Goal: Transaction & Acquisition: Purchase product/service

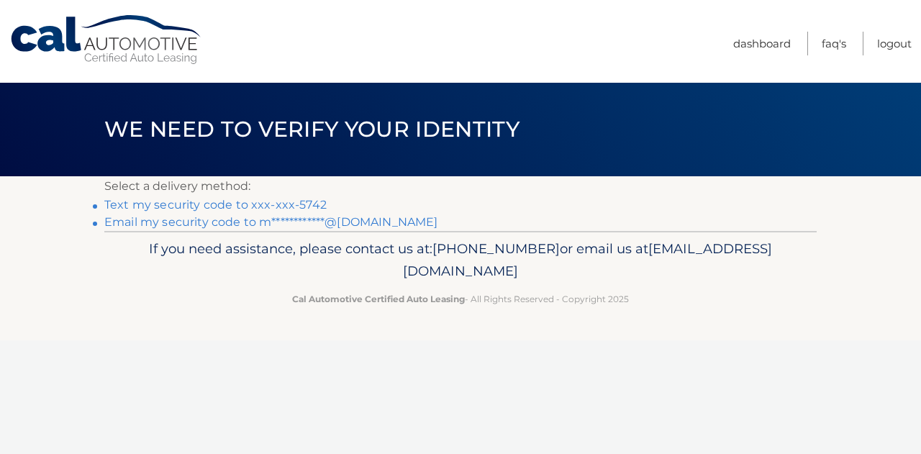
click at [278, 199] on link "Text my security code to xxx-xxx-5742" at bounding box center [215, 205] width 222 height 14
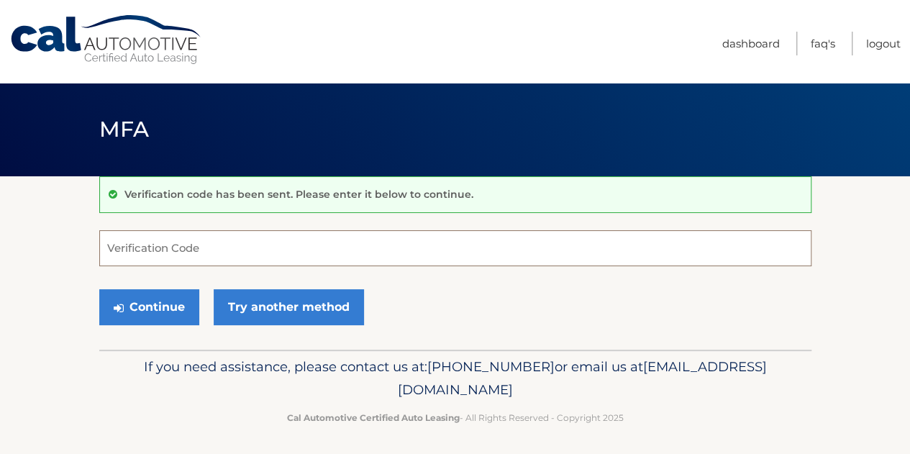
click at [222, 245] on input "Verification Code" at bounding box center [455, 248] width 712 height 36
type input "464345"
click at [99, 289] on button "Continue" at bounding box center [149, 307] width 100 height 36
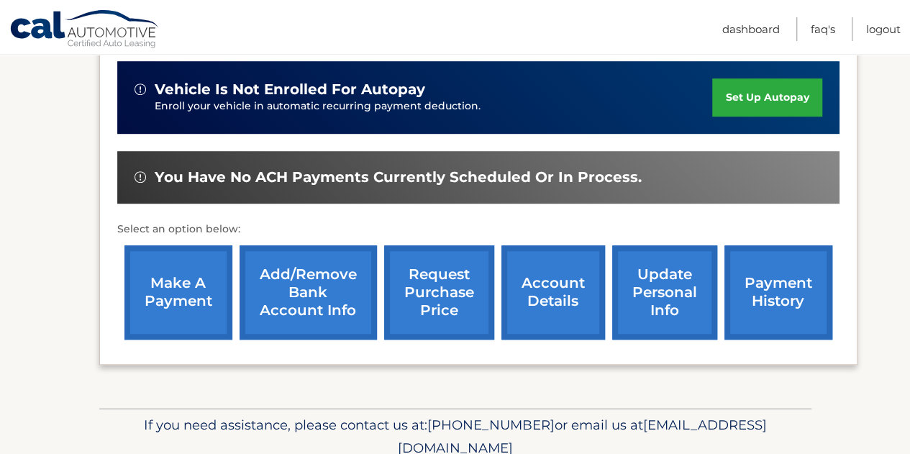
scroll to position [469, 0]
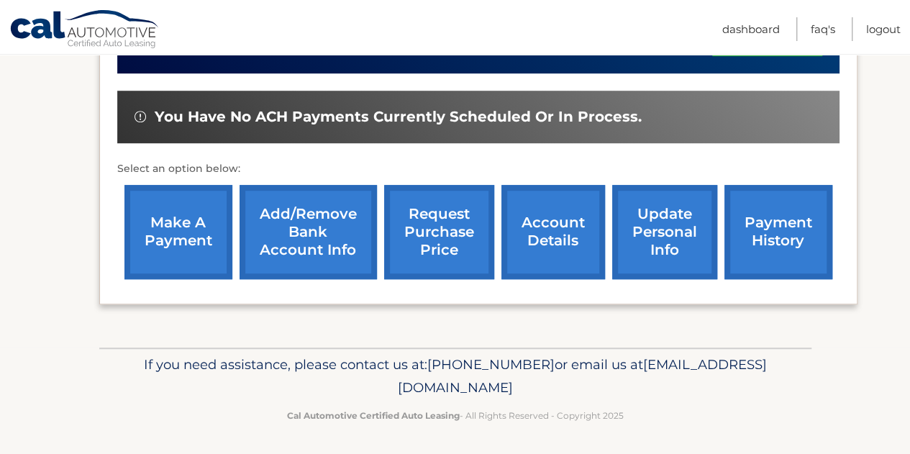
click at [186, 227] on link "make a payment" at bounding box center [179, 232] width 108 height 94
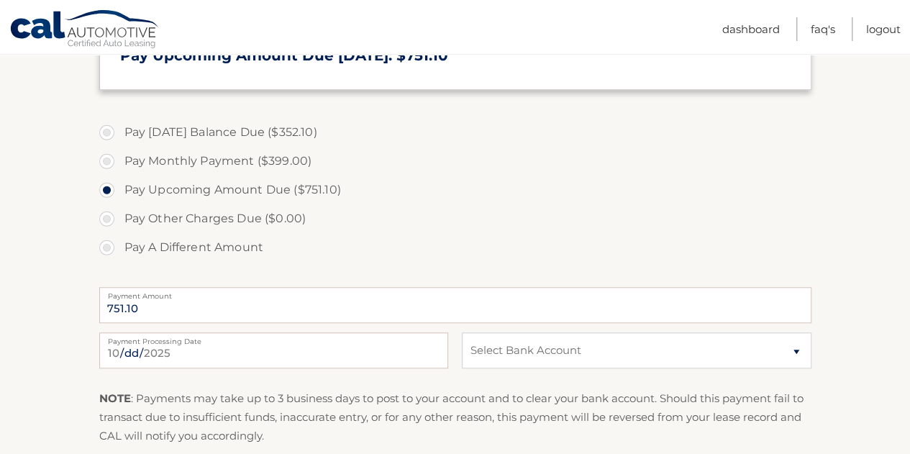
scroll to position [475, 0]
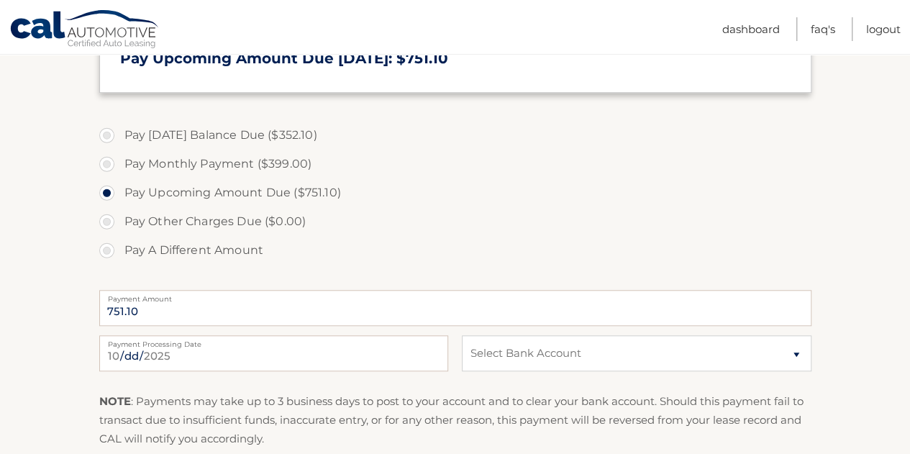
click at [263, 132] on label "Pay Today's Balance Due ($352.10)" at bounding box center [455, 135] width 712 height 29
click at [119, 132] on input "Pay Today's Balance Due ($352.10)" at bounding box center [112, 132] width 14 height 23
radio input "true"
type input "352.10"
click at [506, 357] on select "Select Bank Account Checking BANK OF AMERICA N.A. *****9803 Checking TD BANK, N…" at bounding box center [636, 353] width 349 height 36
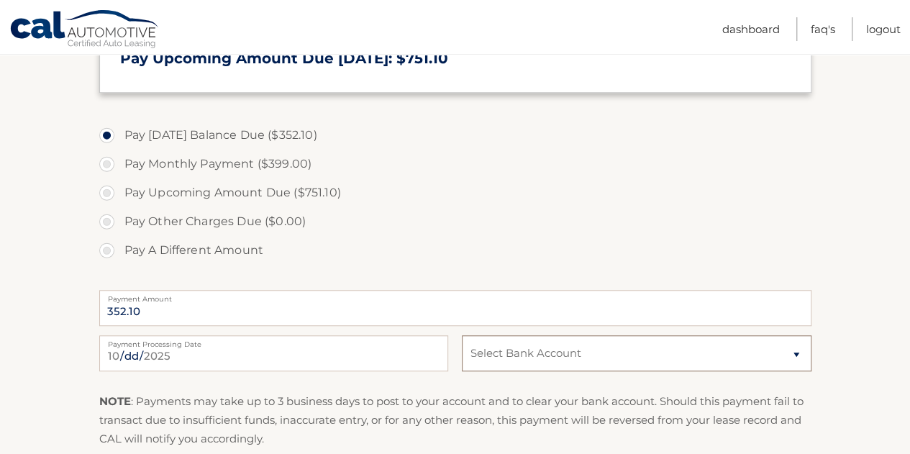
select select "NjQyNDFjNDctYzA2Yi00YTAzLWE2OTAtY2U3ODBiMjM1NmRm"
click at [462, 335] on select "Select Bank Account Checking BANK OF AMERICA N.A. *****9803 Checking TD BANK, N…" at bounding box center [636, 353] width 349 height 36
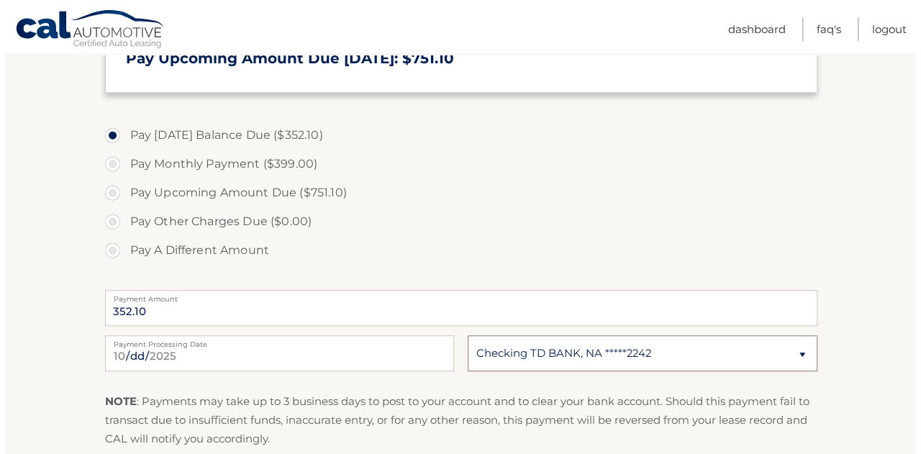
scroll to position [671, 0]
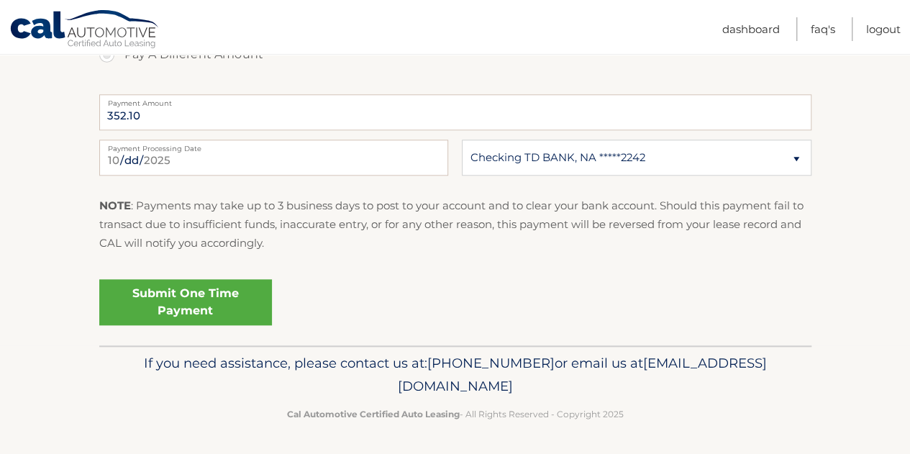
click at [235, 309] on link "Submit One Time Payment" at bounding box center [185, 302] width 173 height 46
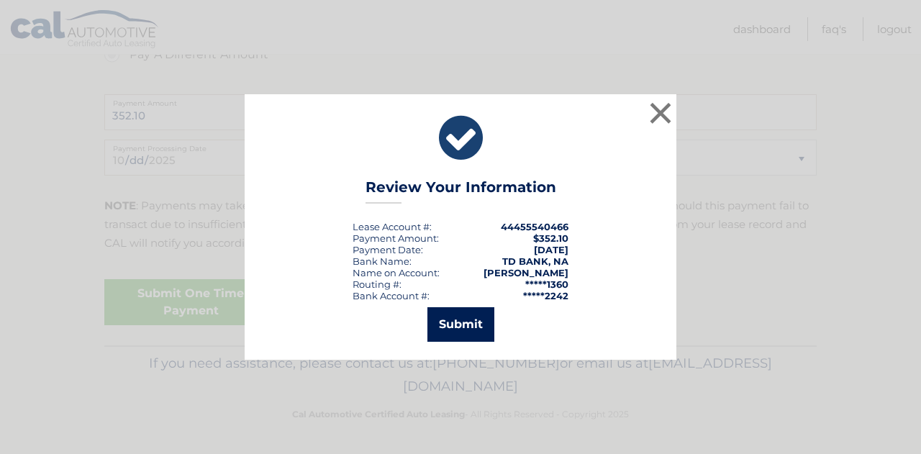
click at [466, 317] on button "Submit" at bounding box center [460, 324] width 67 height 35
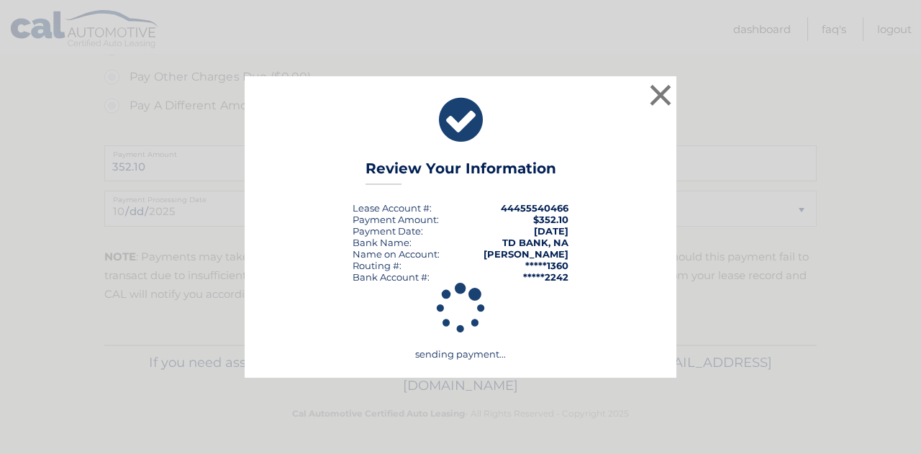
scroll to position [619, 0]
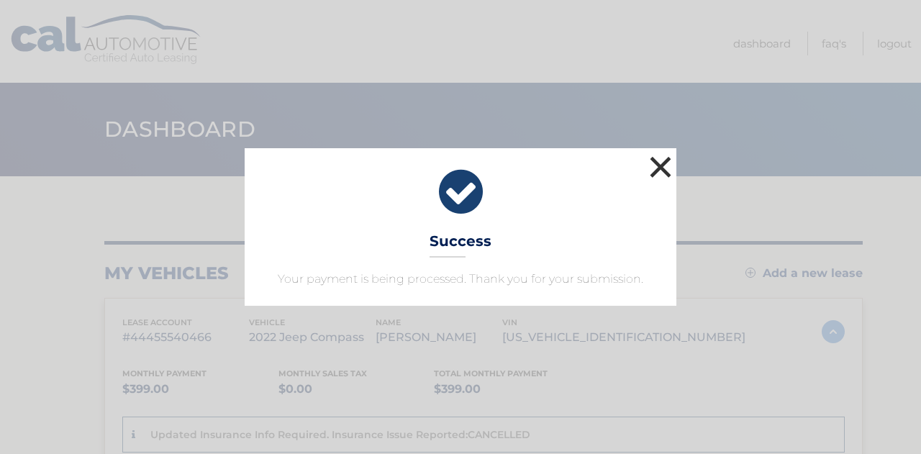
click at [654, 163] on button "×" at bounding box center [660, 167] width 29 height 29
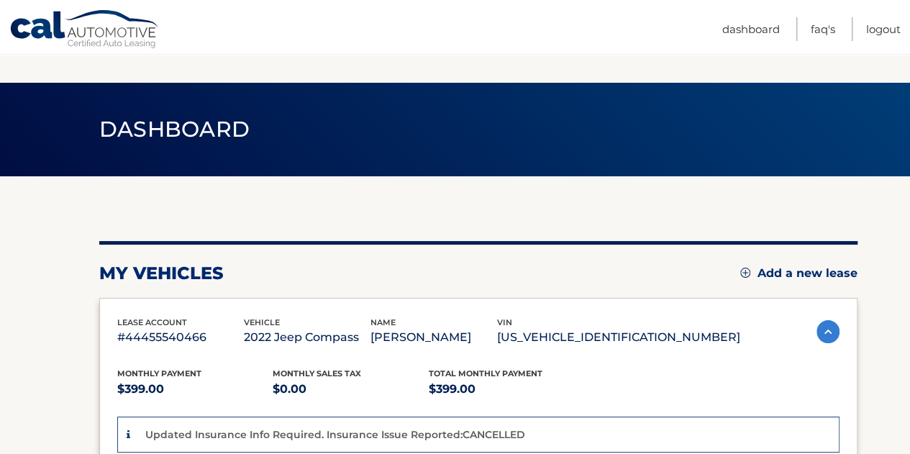
scroll to position [476, 0]
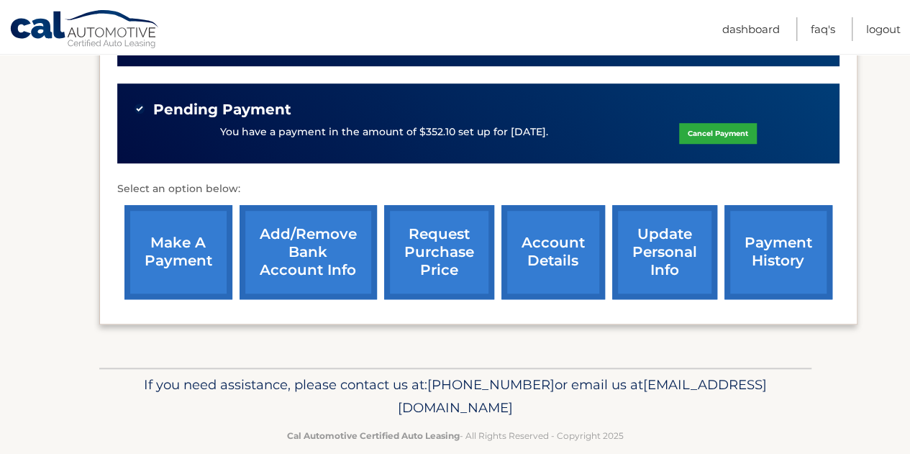
click at [172, 241] on link "make a payment" at bounding box center [179, 252] width 108 height 94
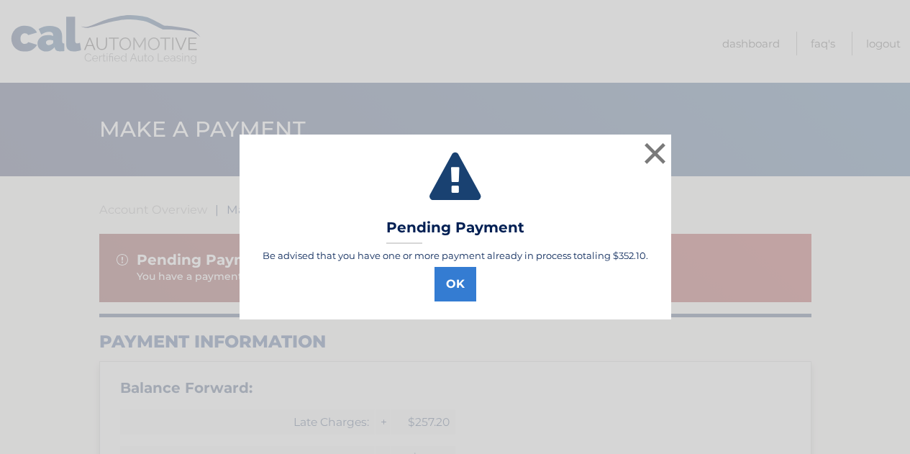
type input "751.10"
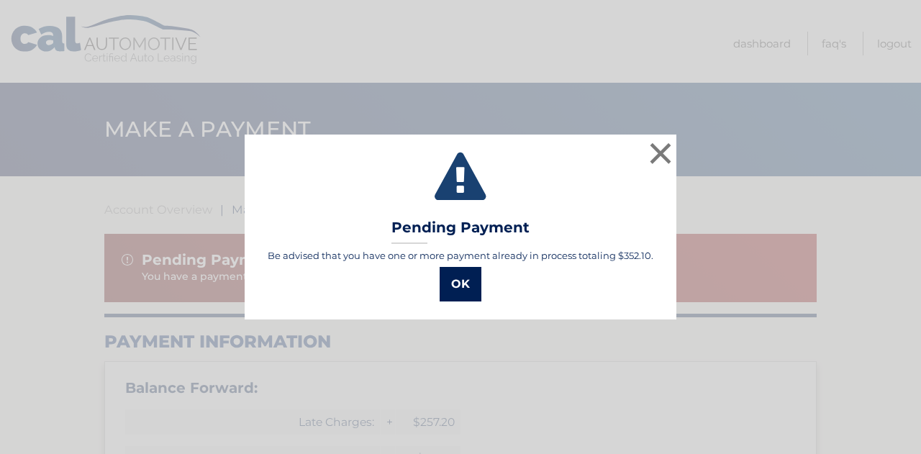
click at [451, 279] on button "OK" at bounding box center [461, 284] width 42 height 35
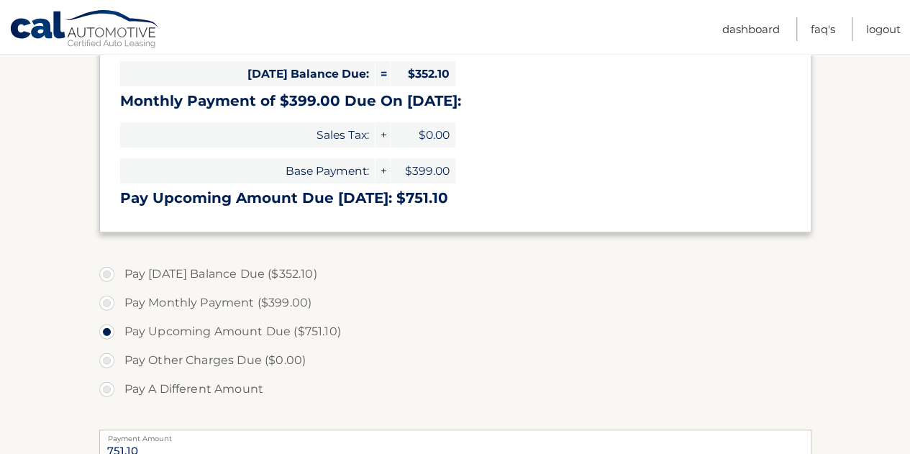
scroll to position [495, 0]
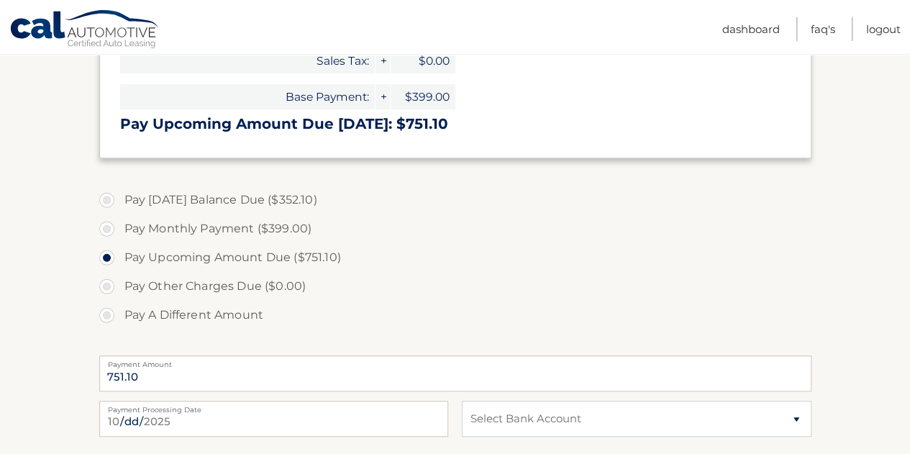
click at [108, 227] on label "Pay Monthly Payment ($399.00)" at bounding box center [455, 228] width 712 height 29
click at [108, 227] on input "Pay Monthly Payment ($399.00)" at bounding box center [112, 225] width 14 height 23
radio input "true"
type input "399.00"
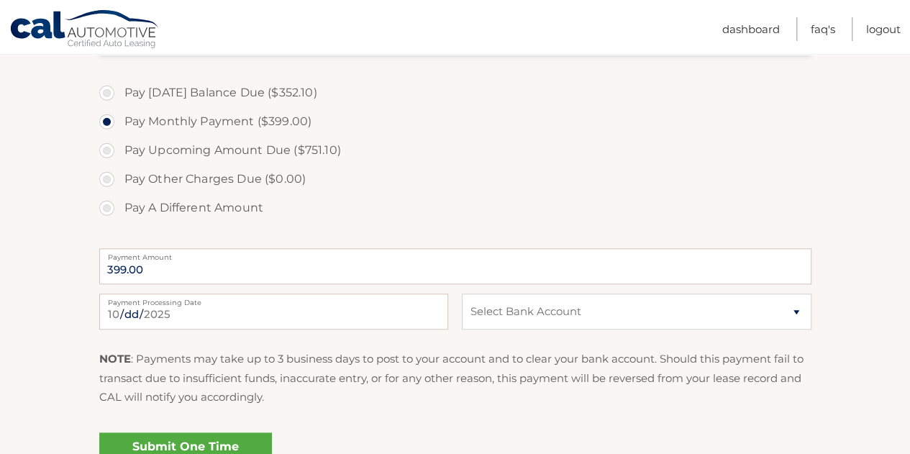
scroll to position [604, 0]
click at [307, 314] on input "[DATE]" at bounding box center [273, 310] width 349 height 36
type input "2025-10-15"
click at [523, 323] on select "Select Bank Account Checking BANK OF AMERICA N.A. *****9803 Checking TD BANK, N…" at bounding box center [636, 310] width 349 height 36
select select "NjQyNDFjNDctYzA2Yi00YTAzLWE2OTAtY2U3ODBiMjM1NmRm"
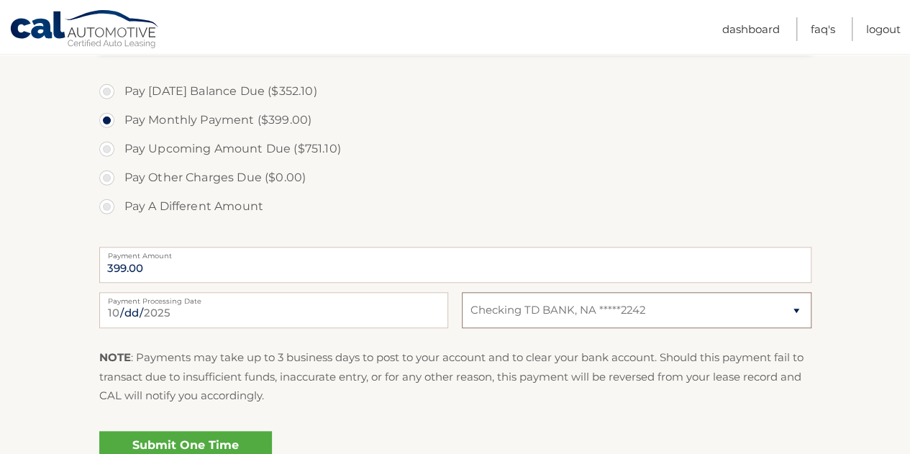
click at [462, 292] on select "Select Bank Account Checking BANK OF AMERICA N.A. *****9803 Checking TD BANK, N…" at bounding box center [636, 310] width 349 height 36
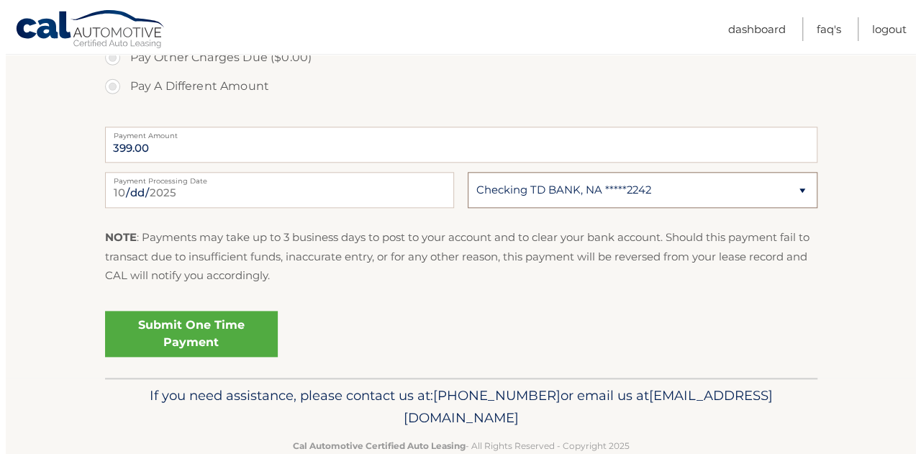
scroll to position [725, 0]
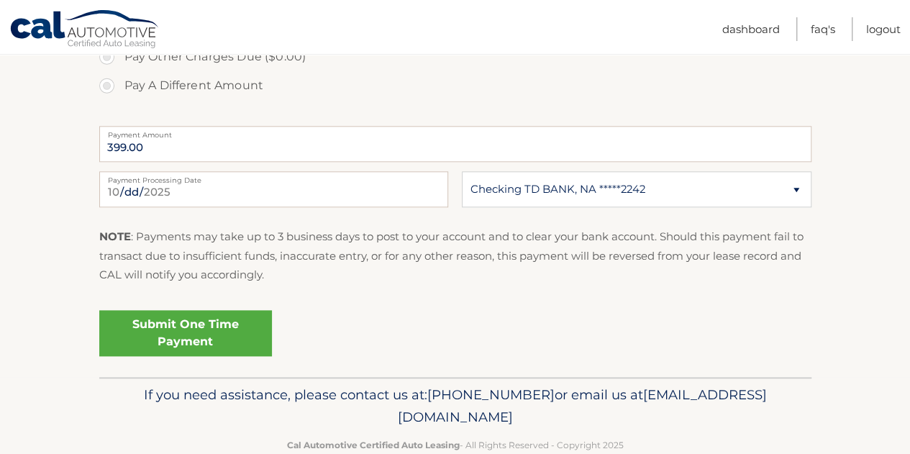
click at [207, 332] on link "Submit One Time Payment" at bounding box center [185, 333] width 173 height 46
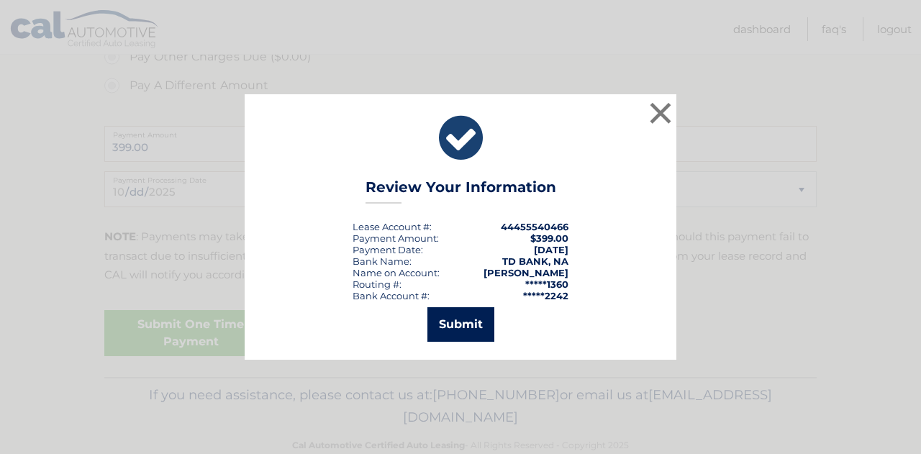
click at [479, 325] on button "Submit" at bounding box center [460, 324] width 67 height 35
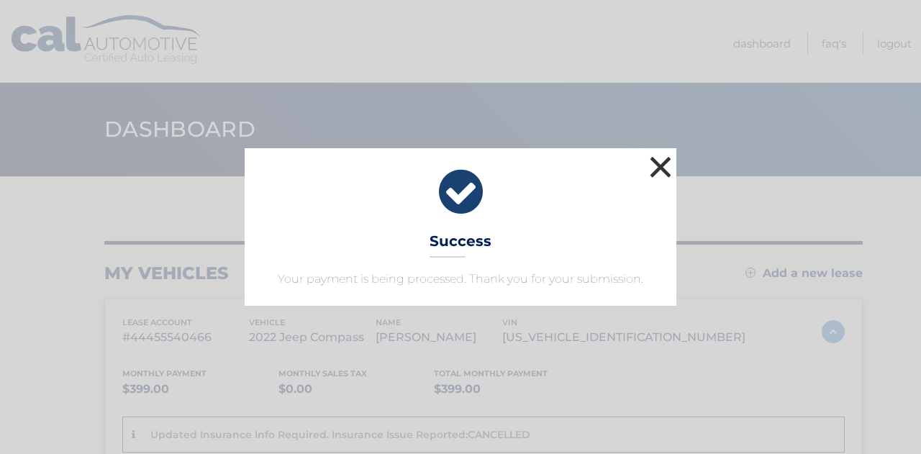
click at [663, 163] on button "×" at bounding box center [660, 167] width 29 height 29
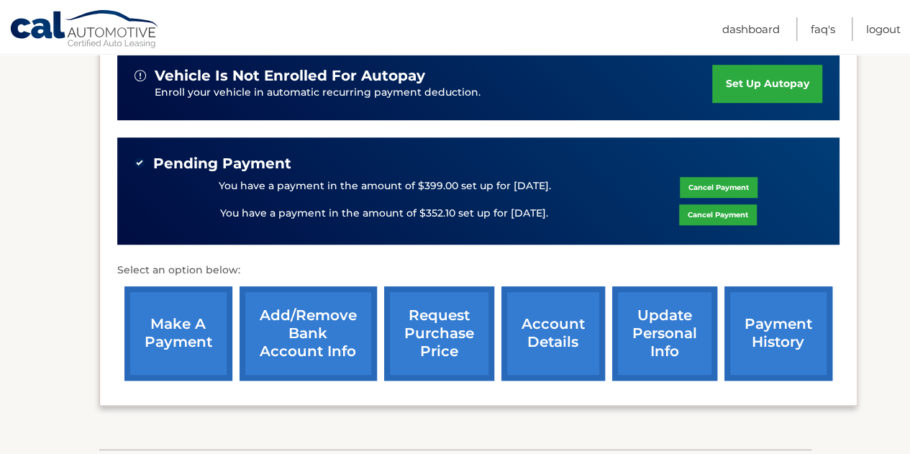
scroll to position [524, 0]
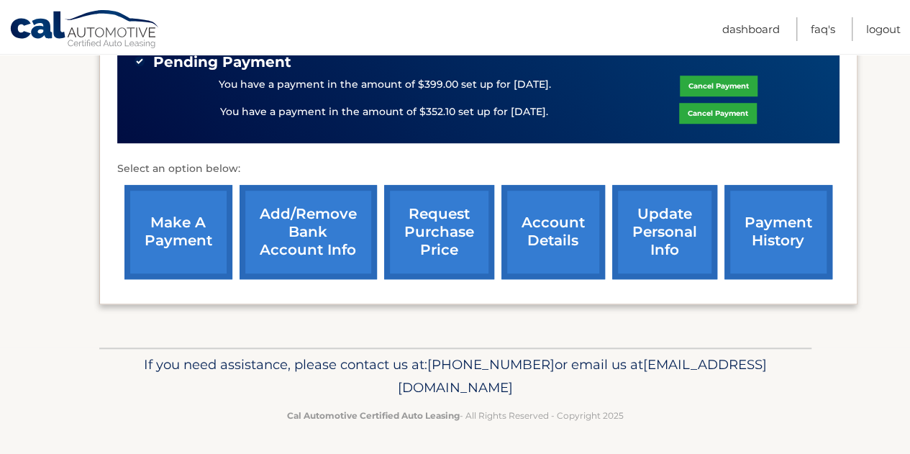
click at [166, 214] on link "make a payment" at bounding box center [179, 232] width 108 height 94
click at [155, 230] on link "make a payment" at bounding box center [179, 232] width 108 height 94
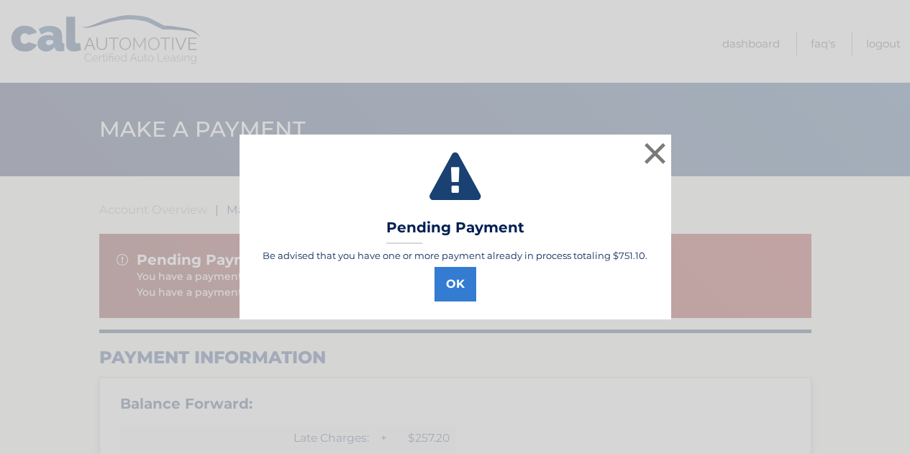
type input "751.10"
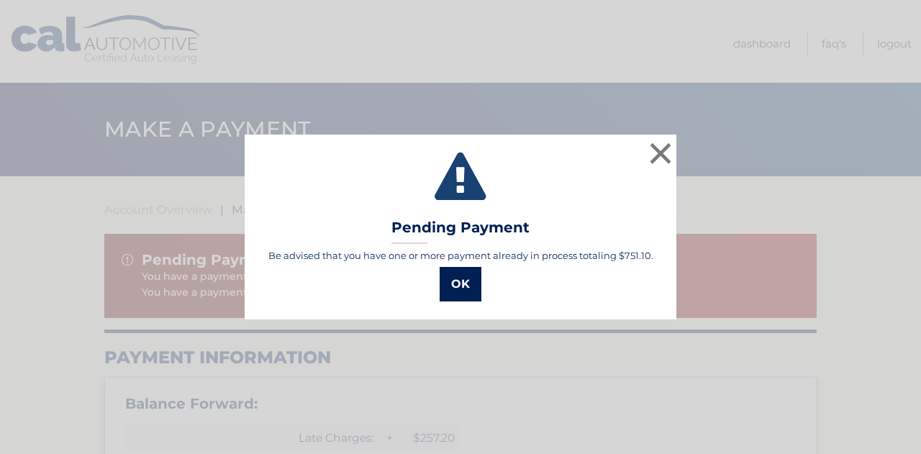
click at [459, 279] on button "OK" at bounding box center [461, 284] width 42 height 35
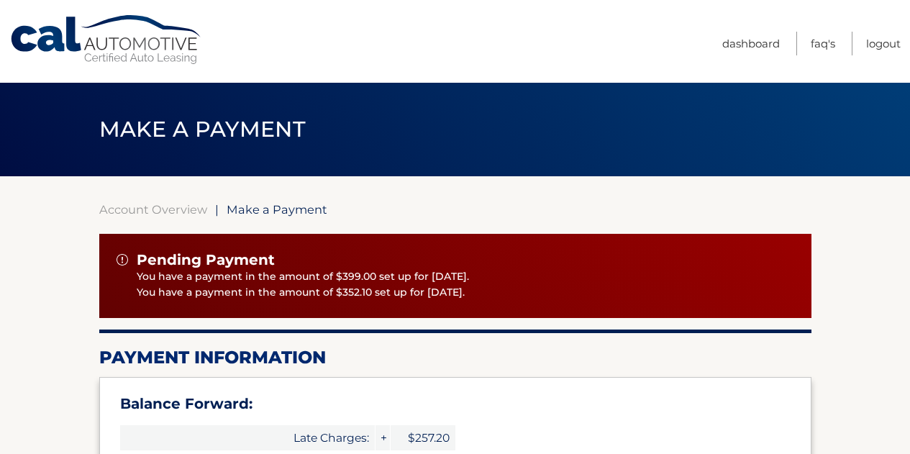
type input "751.10"
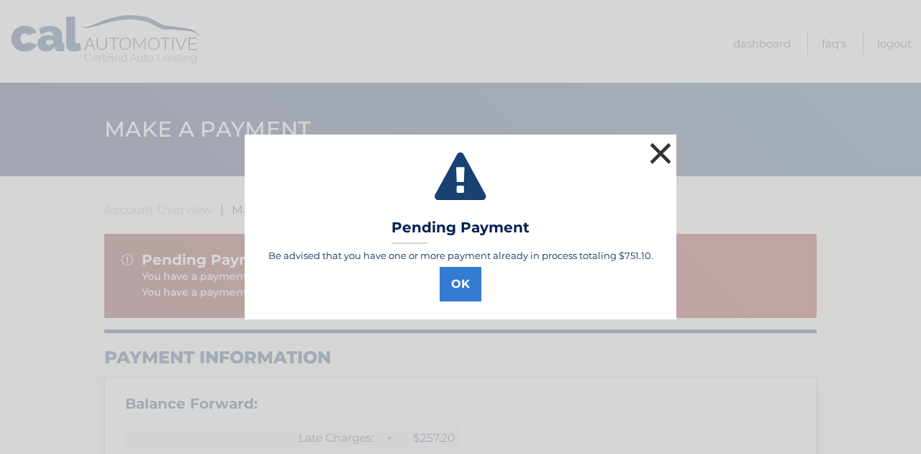
click at [660, 155] on button "×" at bounding box center [660, 153] width 29 height 29
